Goal: Check status: Check status

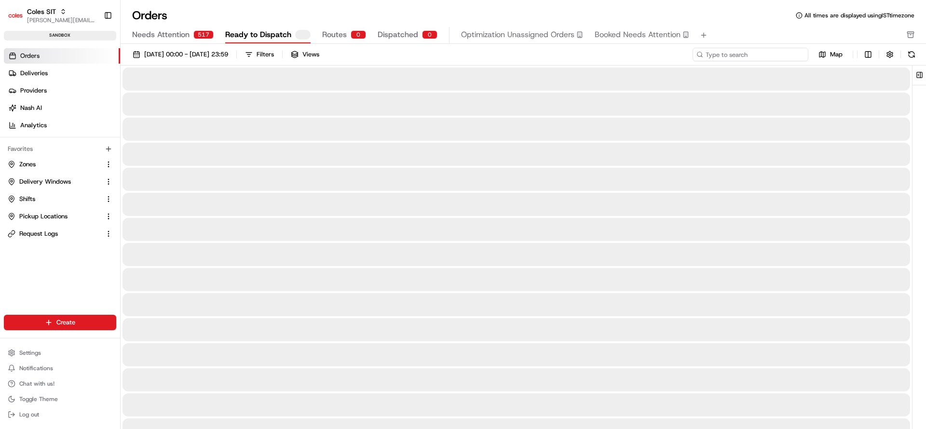
click at [771, 52] on input at bounding box center [751, 55] width 116 height 14
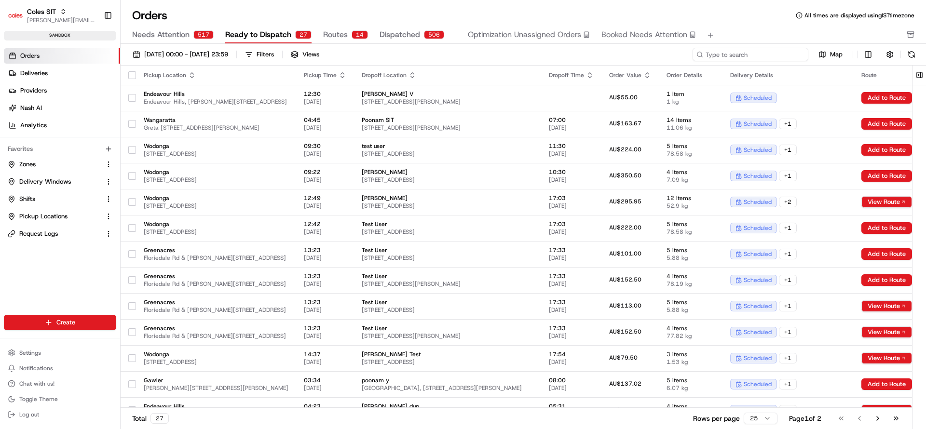
click at [771, 52] on input at bounding box center [751, 55] width 116 height 14
paste input "216623108"
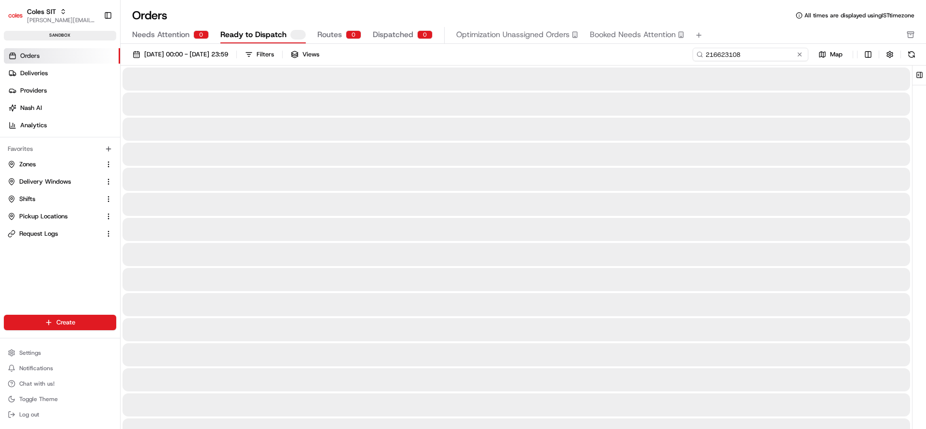
click at [771, 52] on input "216623108" at bounding box center [751, 55] width 116 height 14
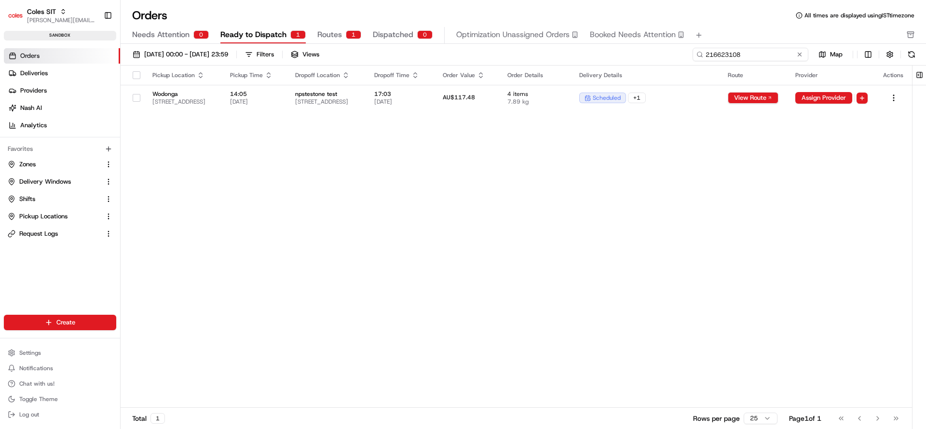
type input "216623108"
